Goal: Navigation & Orientation: Understand site structure

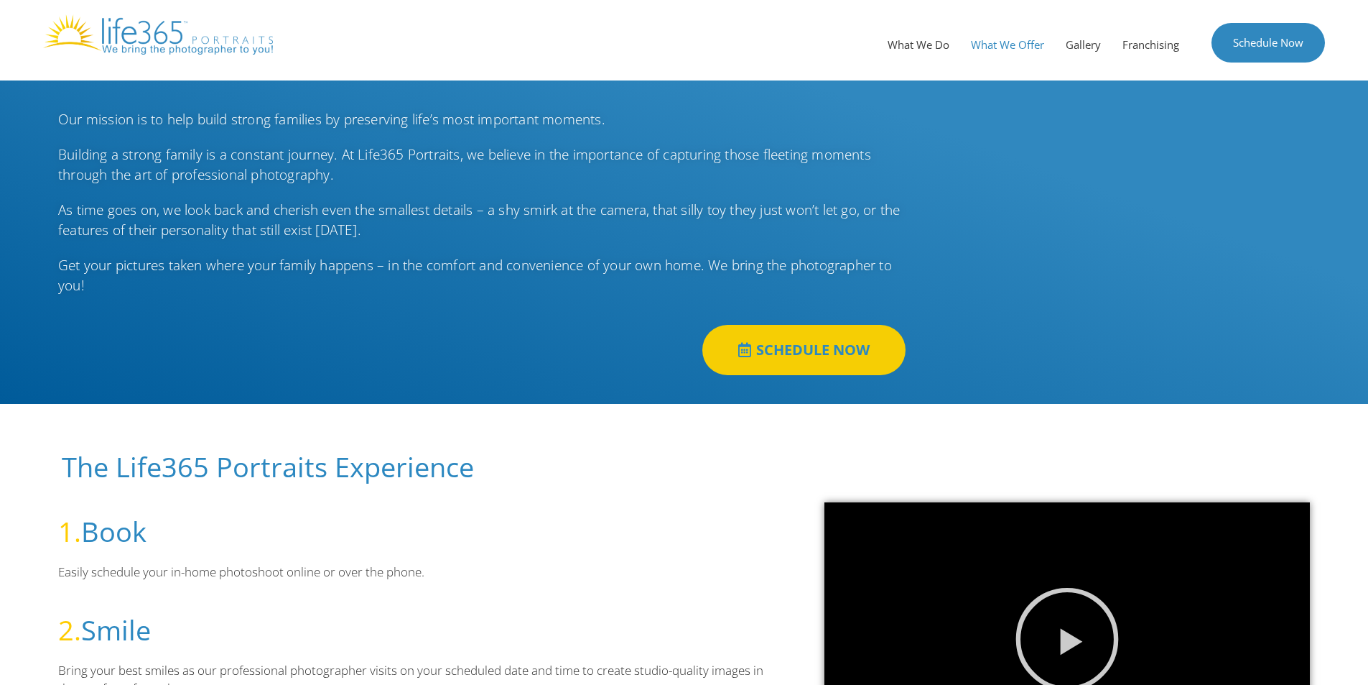
click at [1022, 46] on link "What We Offer" at bounding box center [1007, 44] width 95 height 43
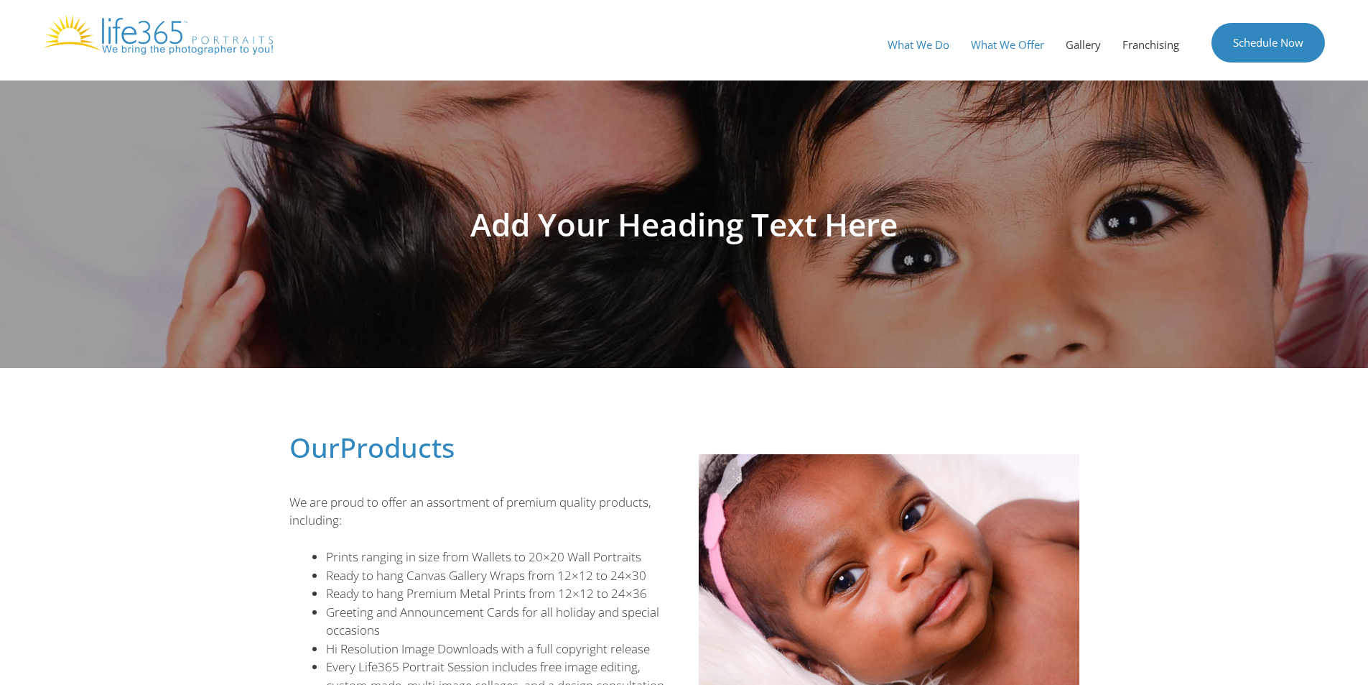
drag, startPoint x: 919, startPoint y: 45, endPoint x: 907, endPoint y: 57, distance: 17.3
click at [919, 45] on link "What We Do" at bounding box center [918, 44] width 83 height 43
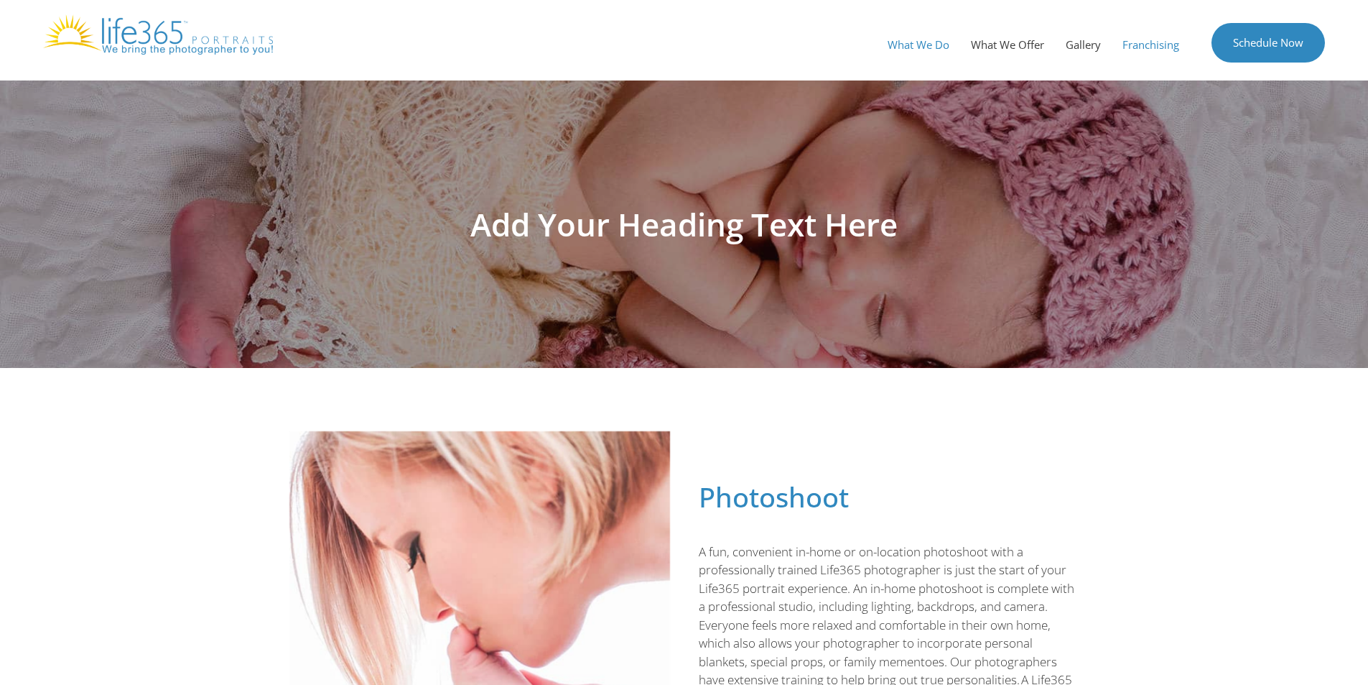
click at [1164, 42] on link "Franchising" at bounding box center [1151, 44] width 78 height 43
